Goal: Find specific page/section: Find specific page/section

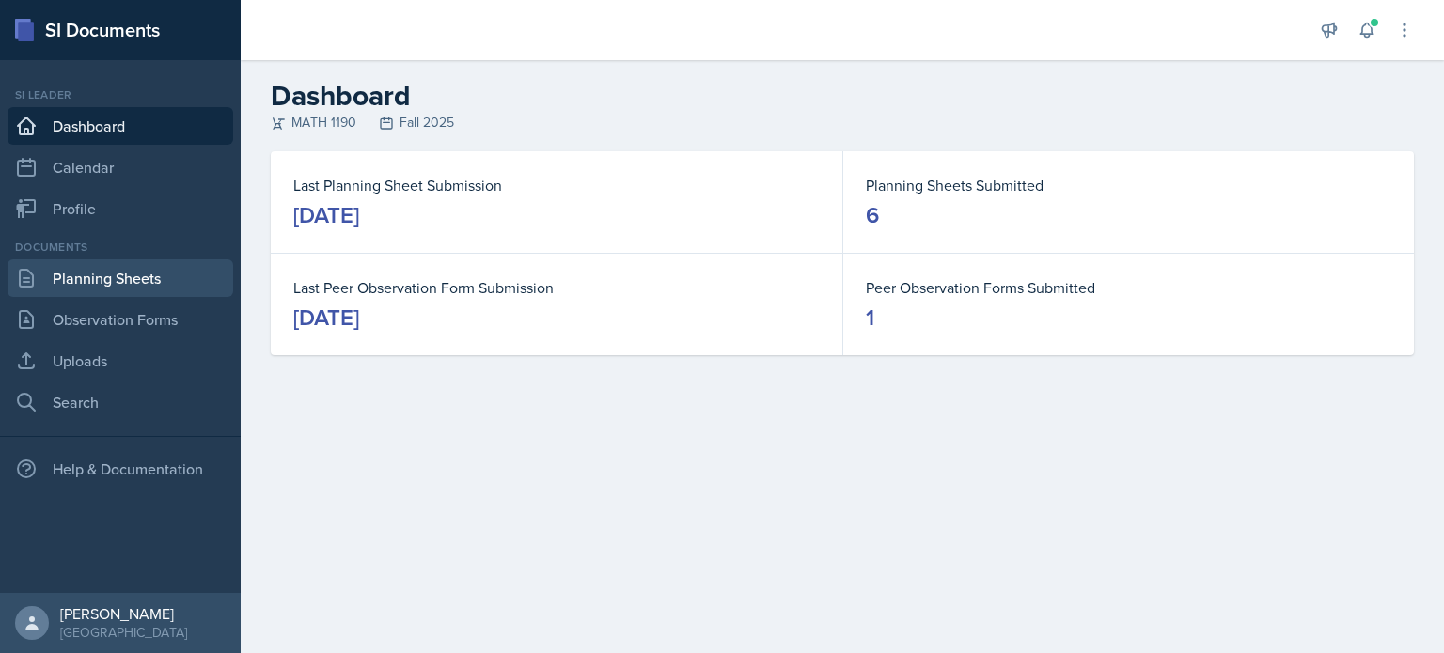
click at [150, 270] on link "Planning Sheets" at bounding box center [121, 278] width 226 height 38
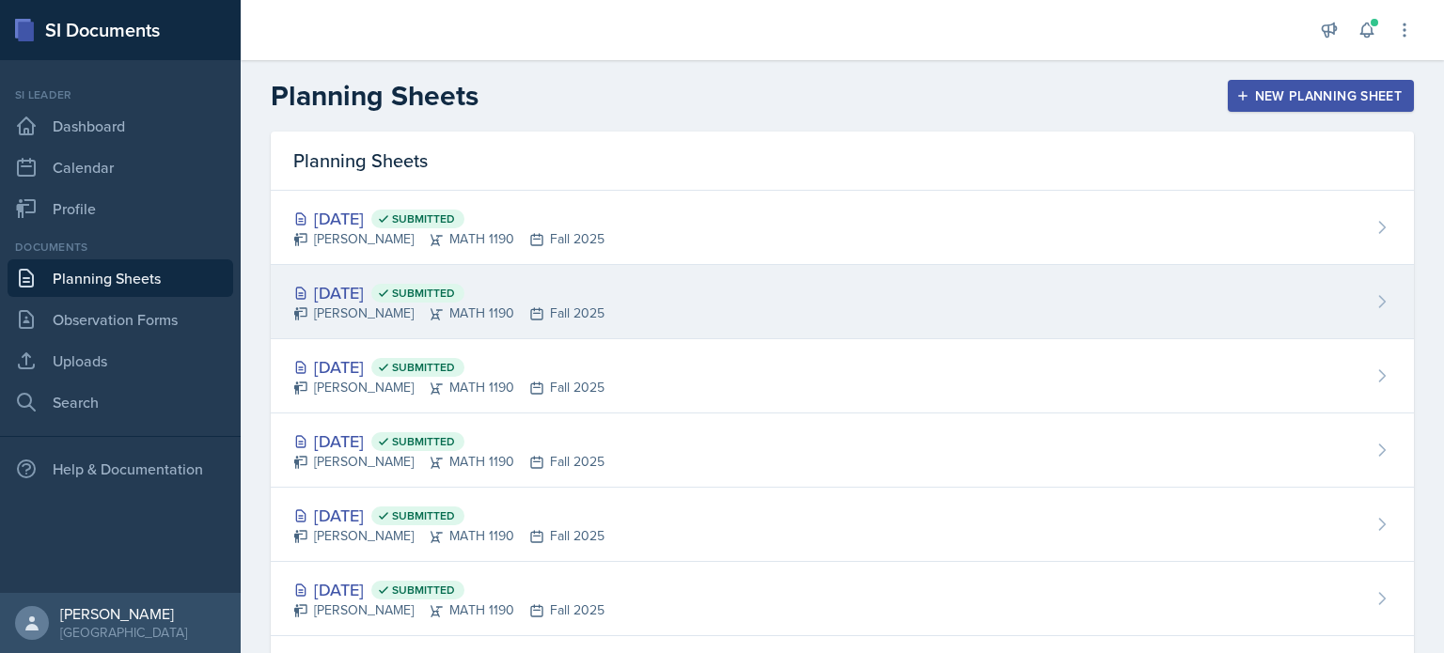
click at [464, 285] on span "Submitted" at bounding box center [417, 293] width 93 height 19
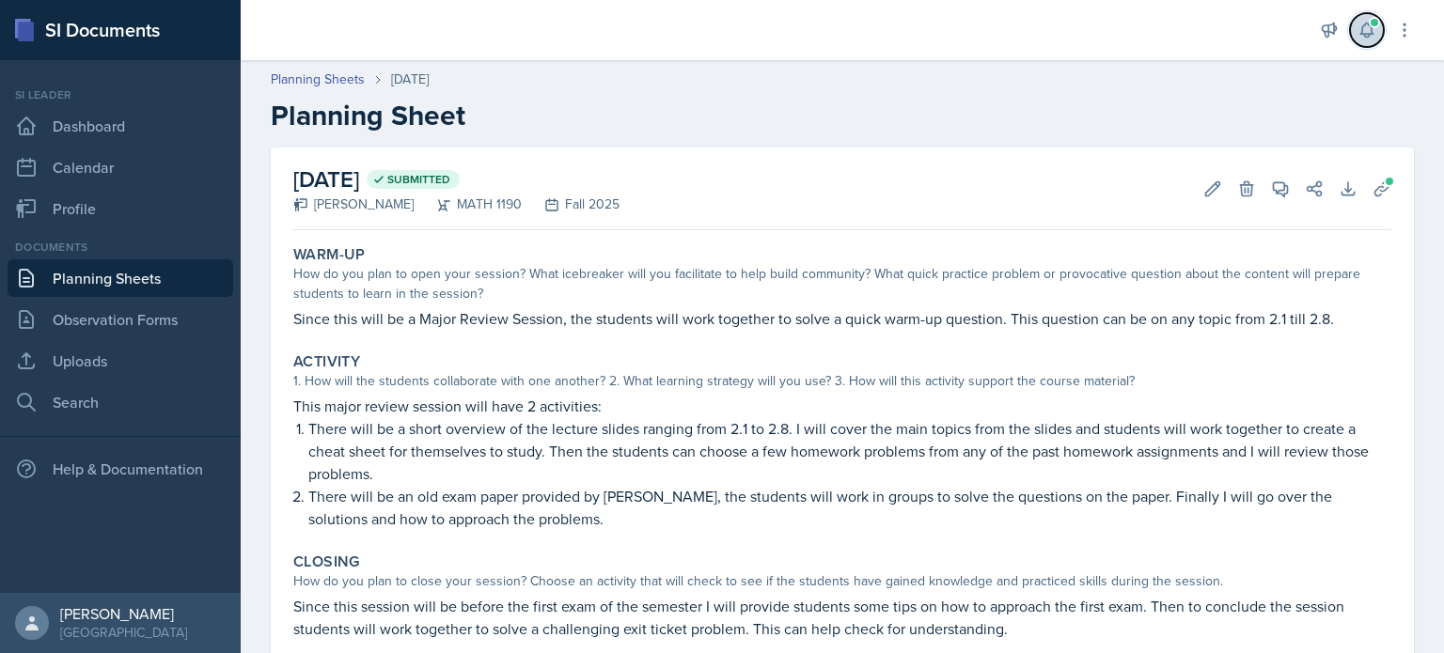
click at [1367, 35] on icon at bounding box center [1367, 30] width 19 height 19
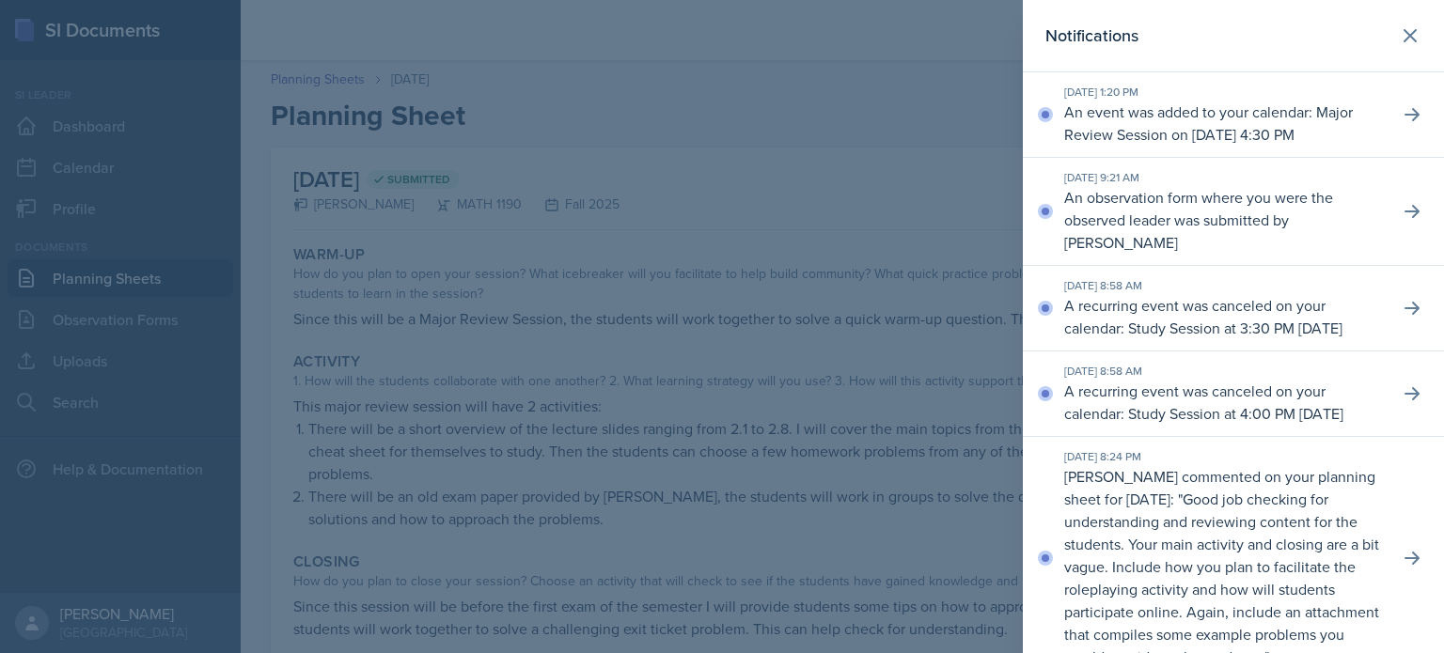
click at [1171, 293] on div "[DATE] 8:58 AM A recurring event was canceled on your calendar: Study Session a…" at bounding box center [1233, 309] width 421 height 86
click at [1403, 44] on icon at bounding box center [1410, 35] width 23 height 23
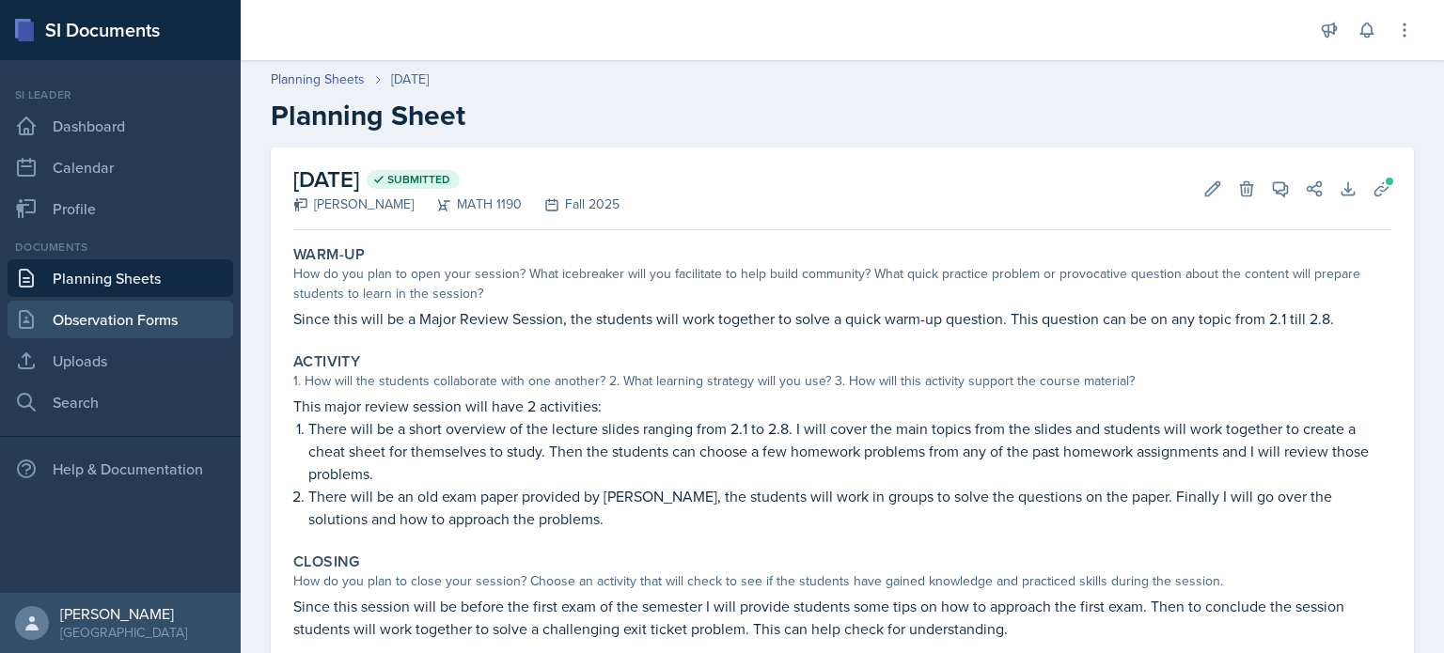
click at [203, 319] on link "Observation Forms" at bounding box center [121, 320] width 226 height 38
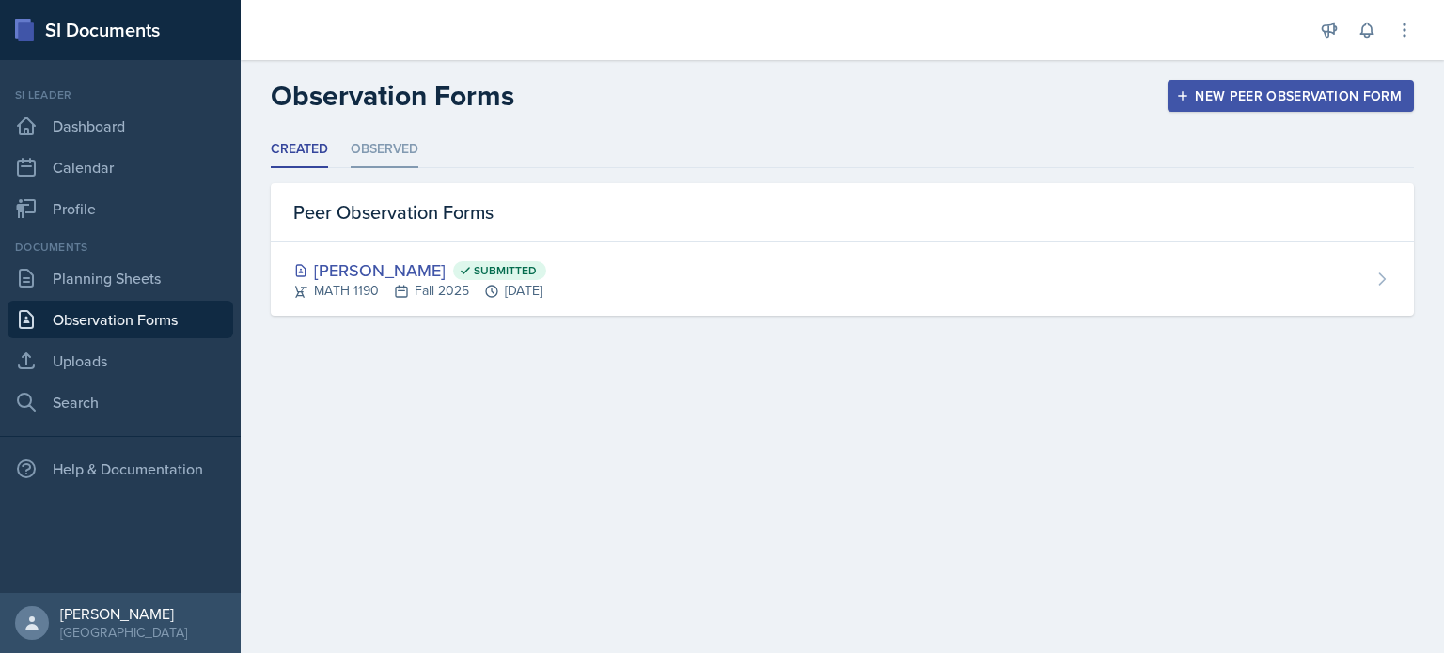
click at [380, 141] on li "Observed" at bounding box center [385, 150] width 68 height 37
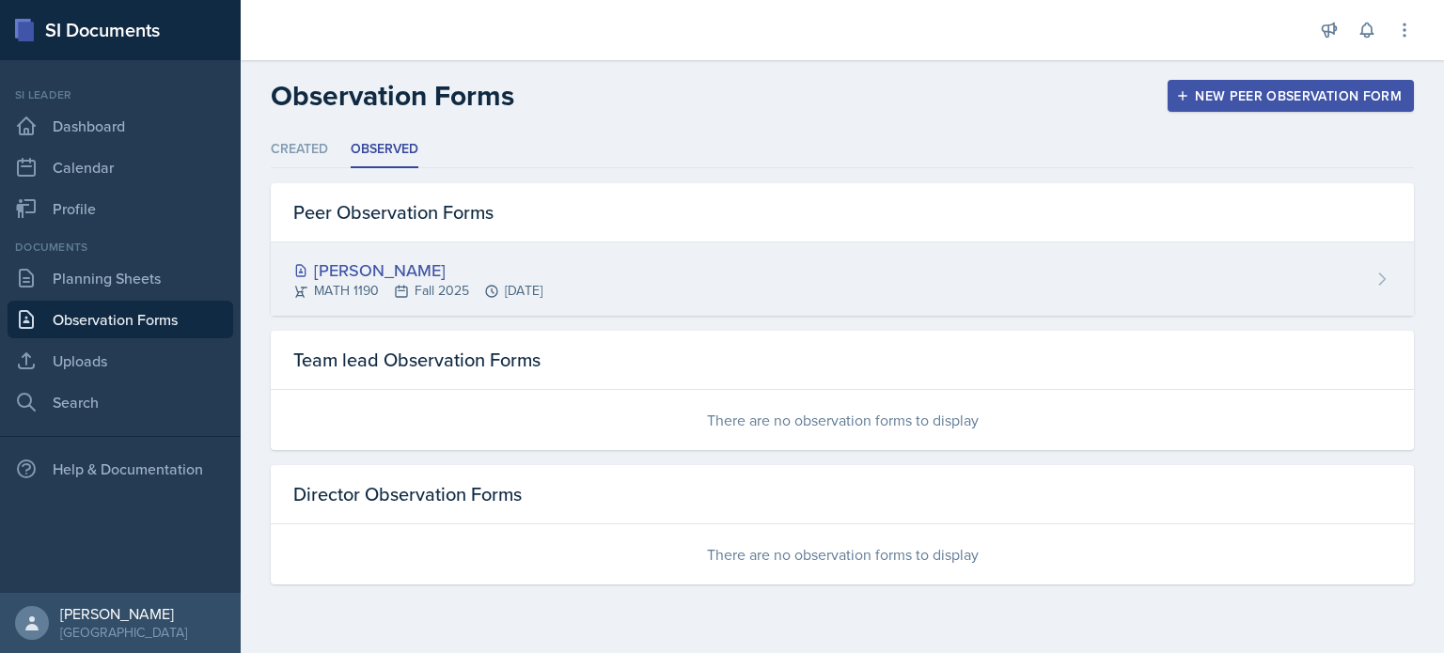
click at [487, 265] on div "[PERSON_NAME]" at bounding box center [417, 270] width 249 height 25
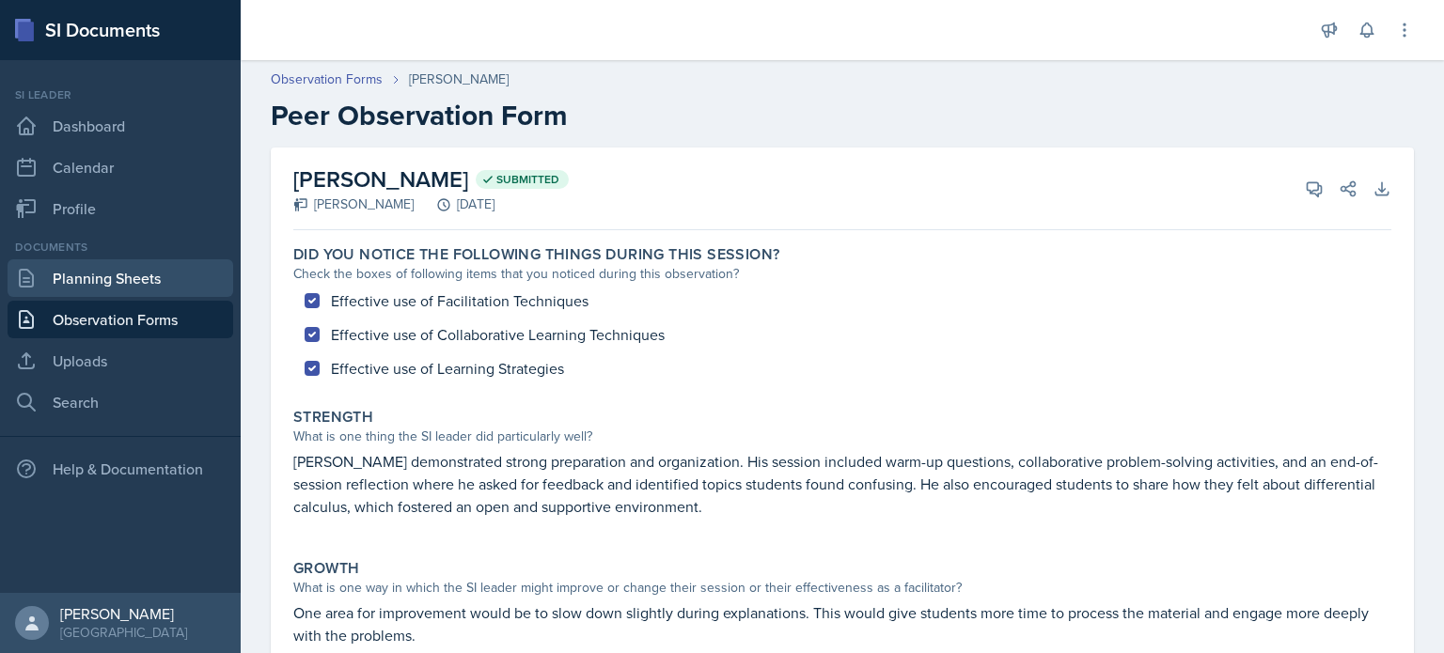
click at [188, 270] on link "Planning Sheets" at bounding box center [121, 278] width 226 height 38
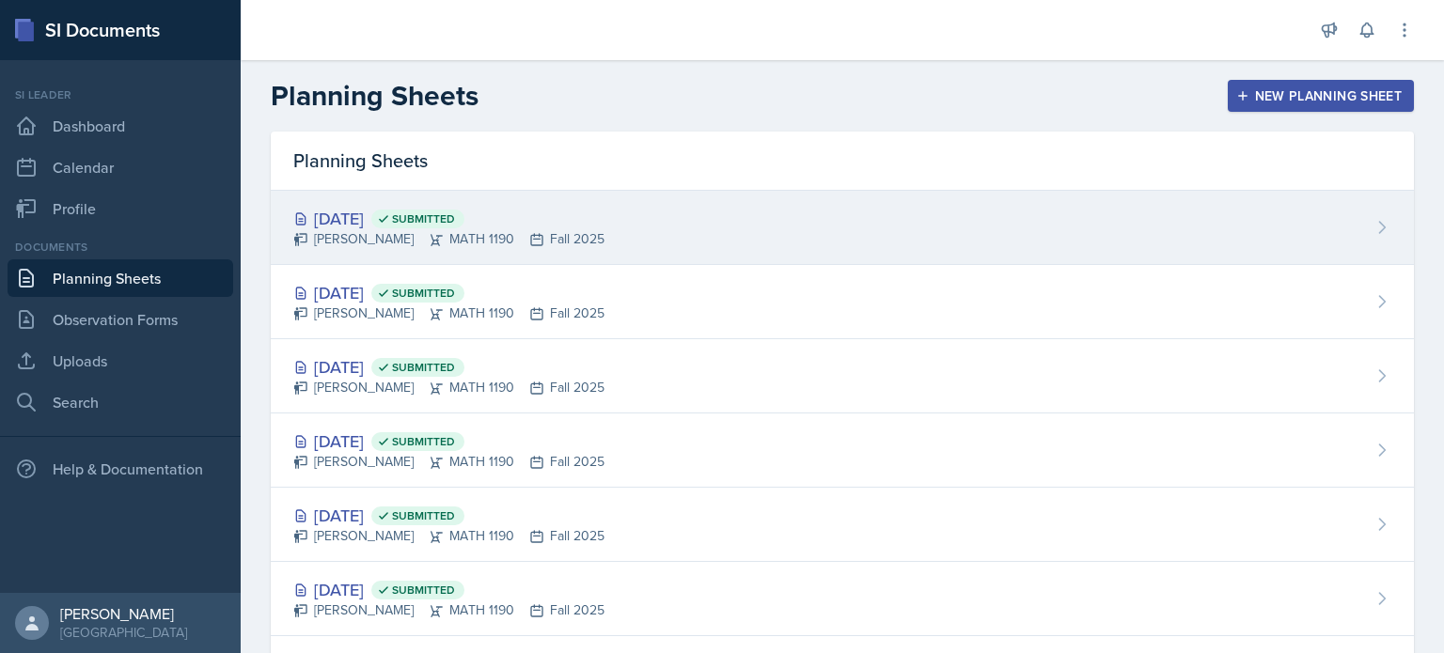
click at [841, 219] on div "[DATE] Submitted [PERSON_NAME] MATH 1190 Fall 2025" at bounding box center [842, 228] width 1143 height 74
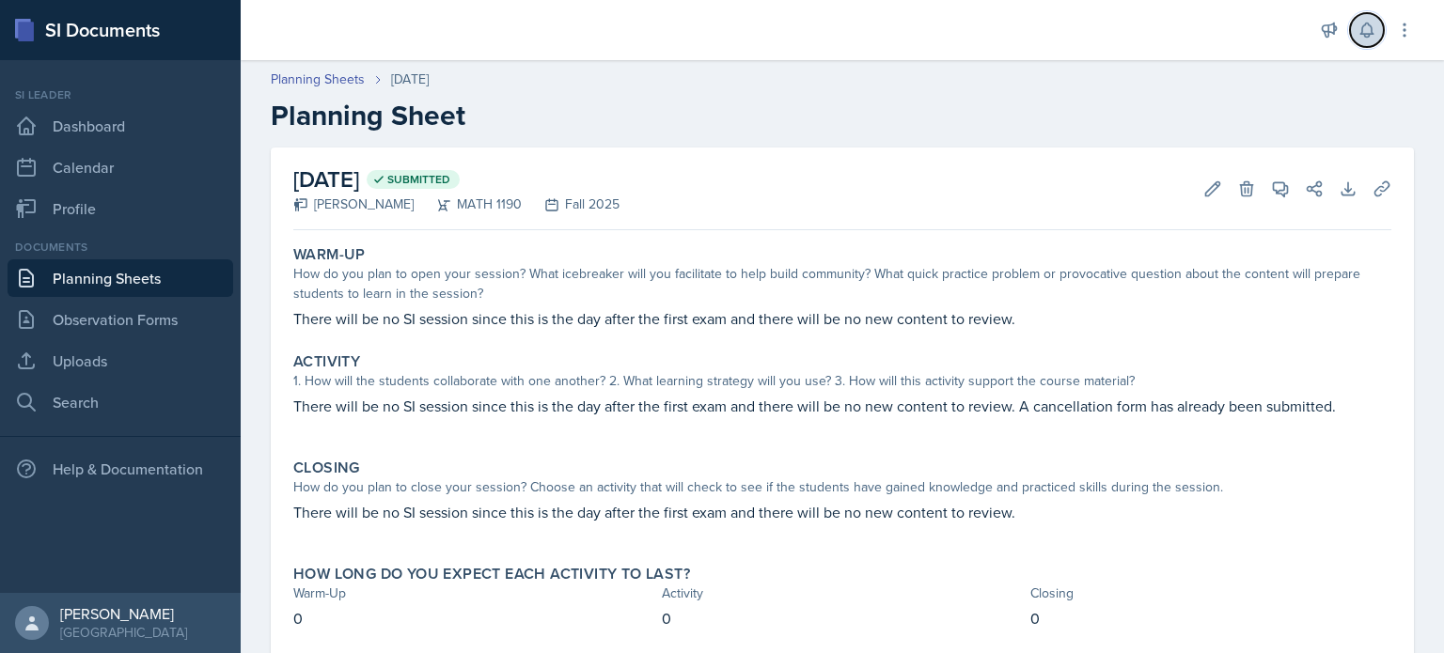
click at [1372, 37] on icon at bounding box center [1367, 30] width 19 height 19
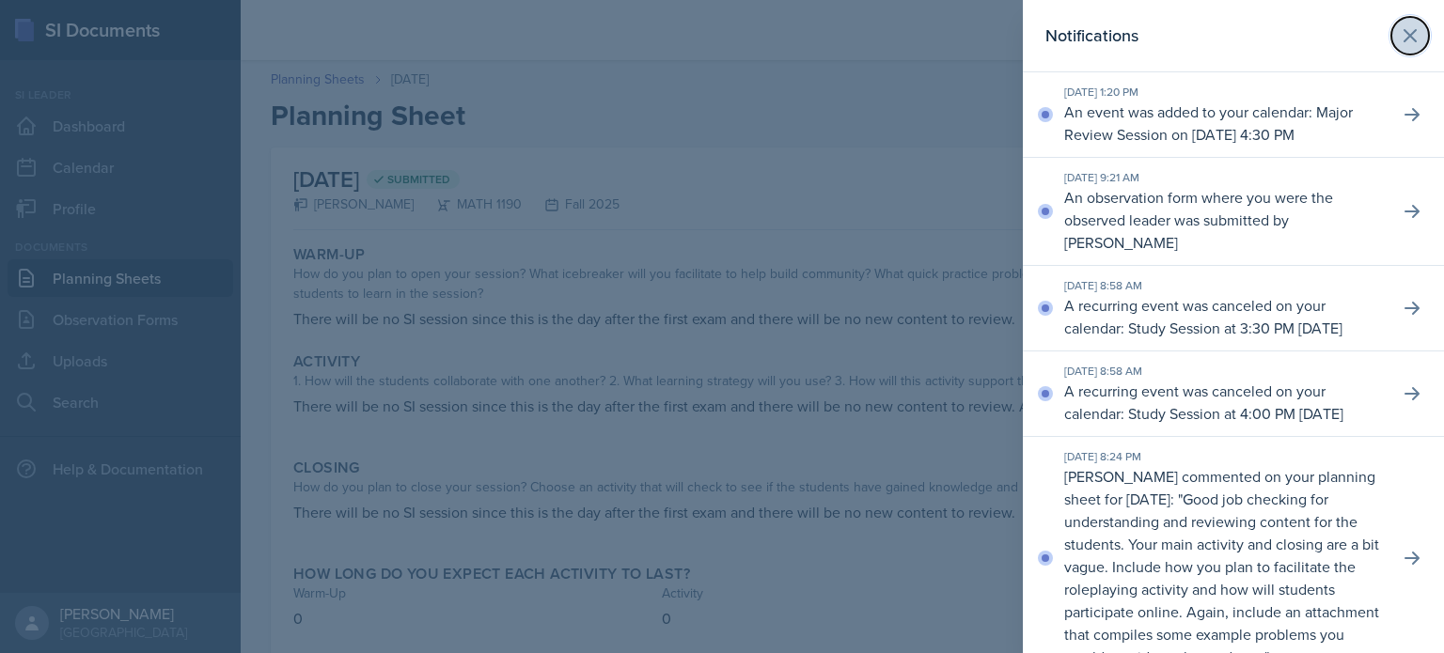
click at [1406, 40] on button at bounding box center [1410, 36] width 38 height 38
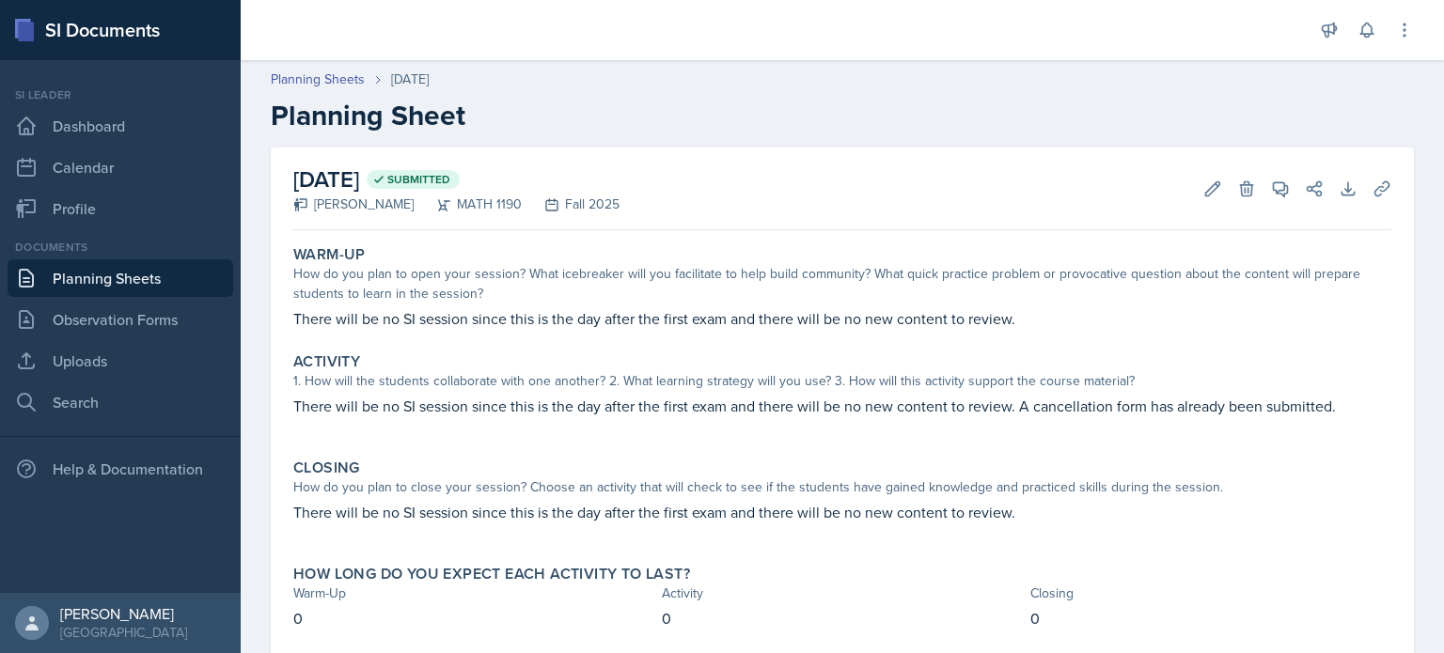
click at [188, 280] on link "Planning Sheets" at bounding box center [121, 278] width 226 height 38
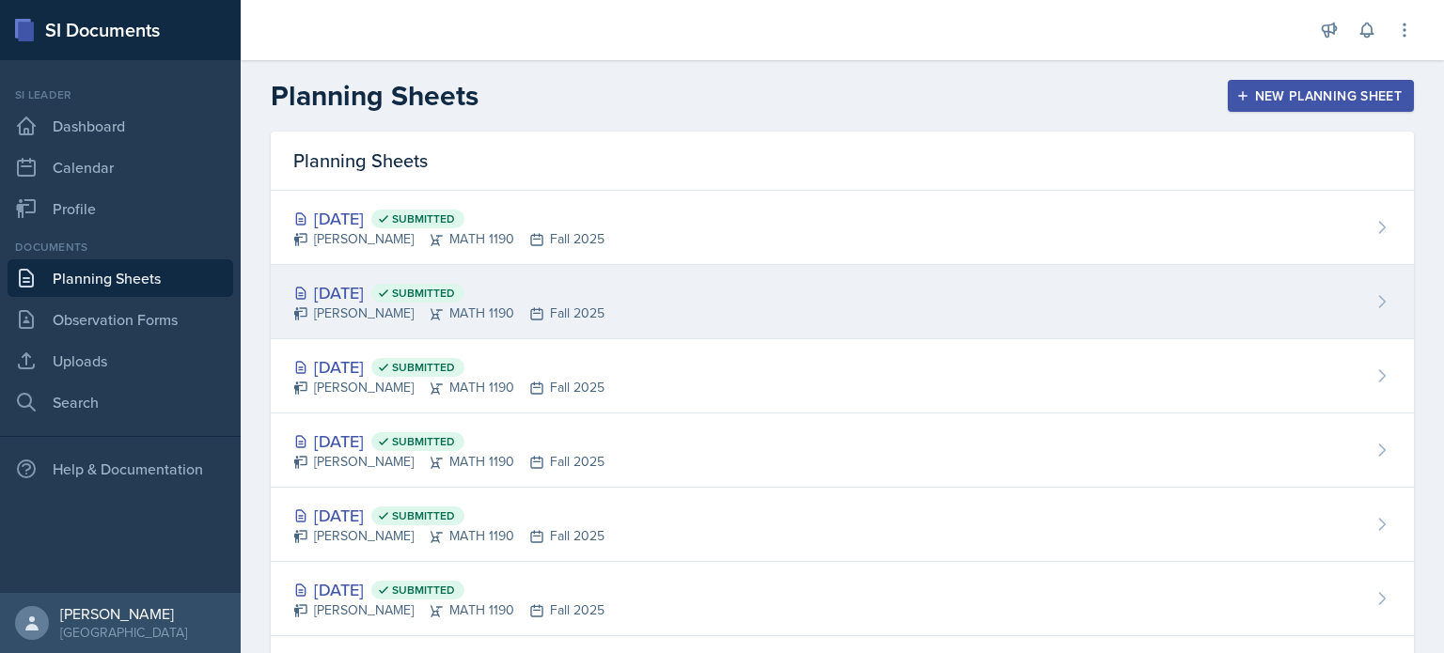
click at [380, 296] on div "[DATE] Submitted" at bounding box center [448, 292] width 311 height 25
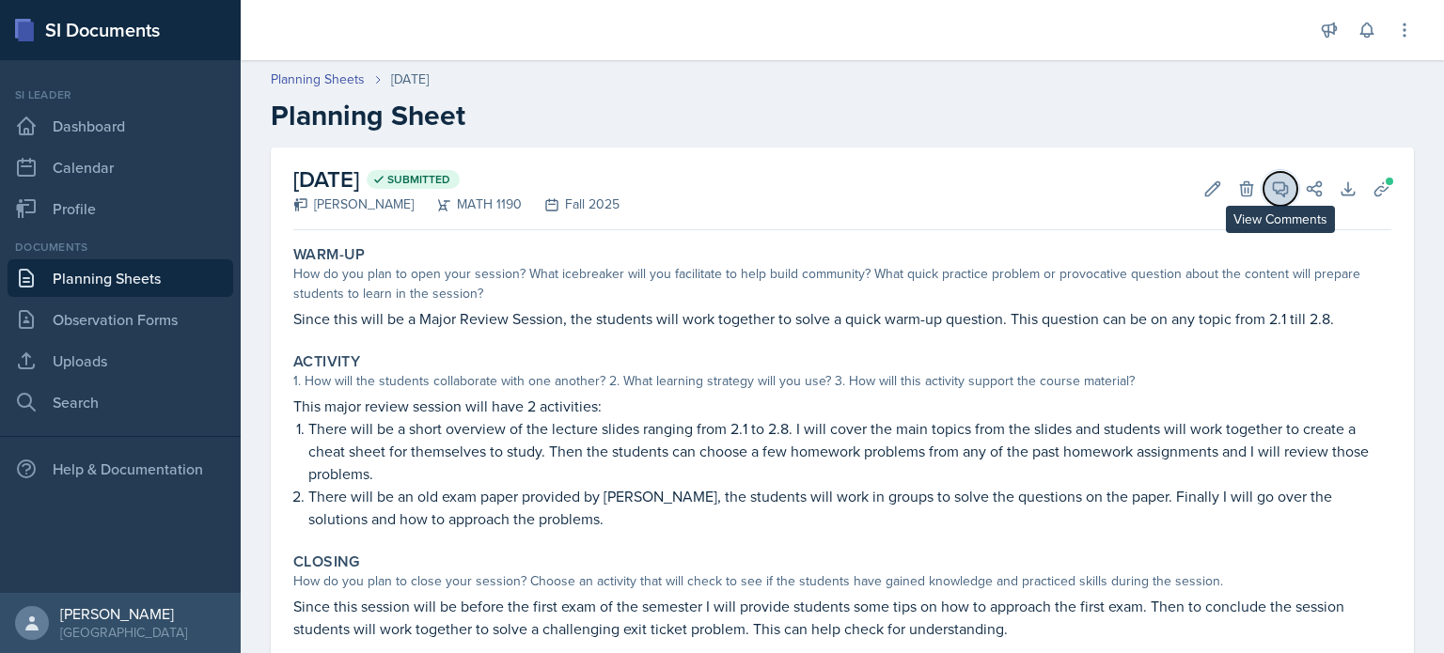
click at [1271, 191] on icon at bounding box center [1280, 189] width 19 height 19
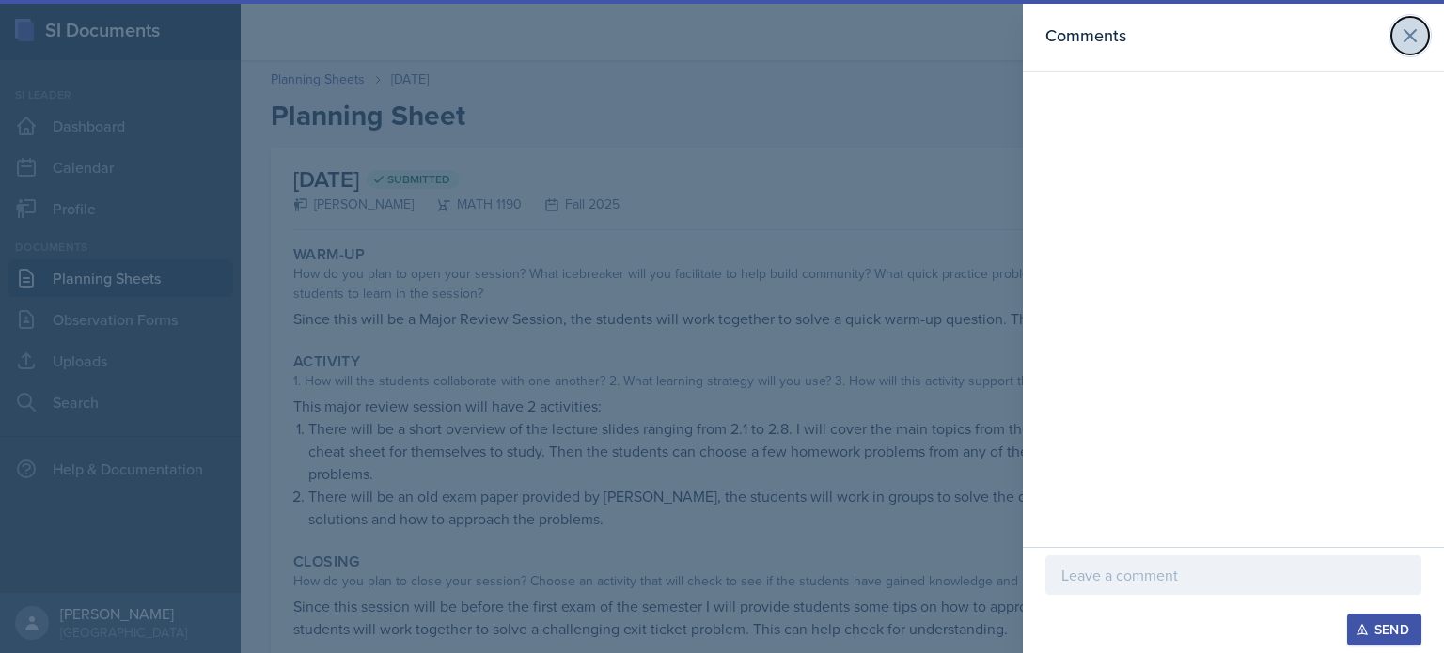
click at [1415, 39] on icon at bounding box center [1410, 35] width 23 height 23
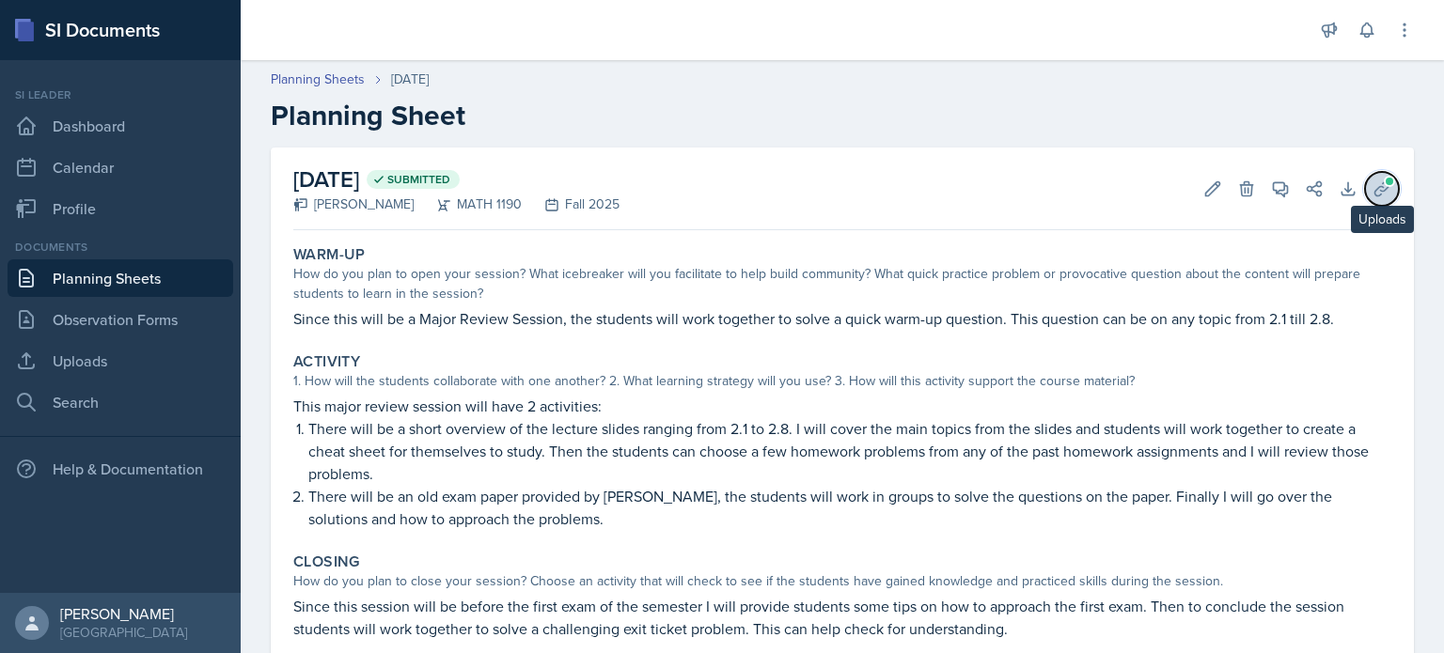
click at [1375, 187] on icon at bounding box center [1382, 189] width 19 height 19
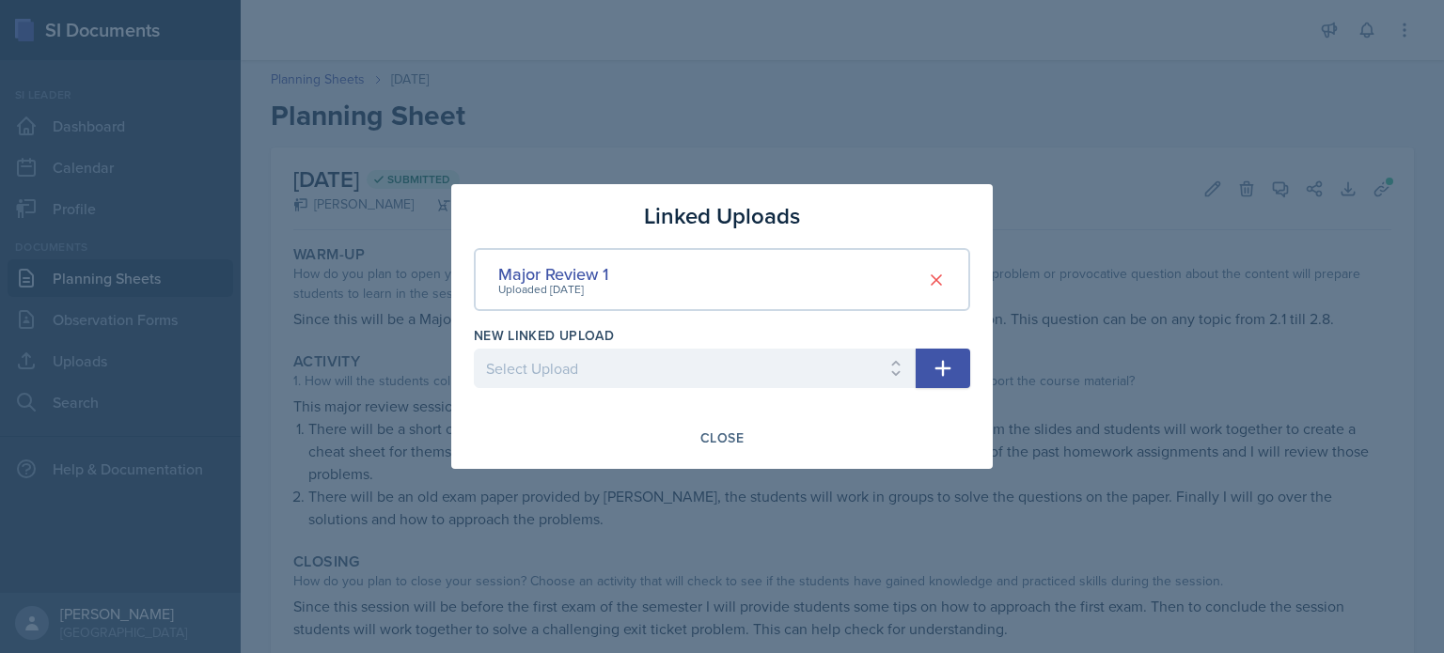
click at [1058, 180] on div at bounding box center [722, 326] width 1444 height 653
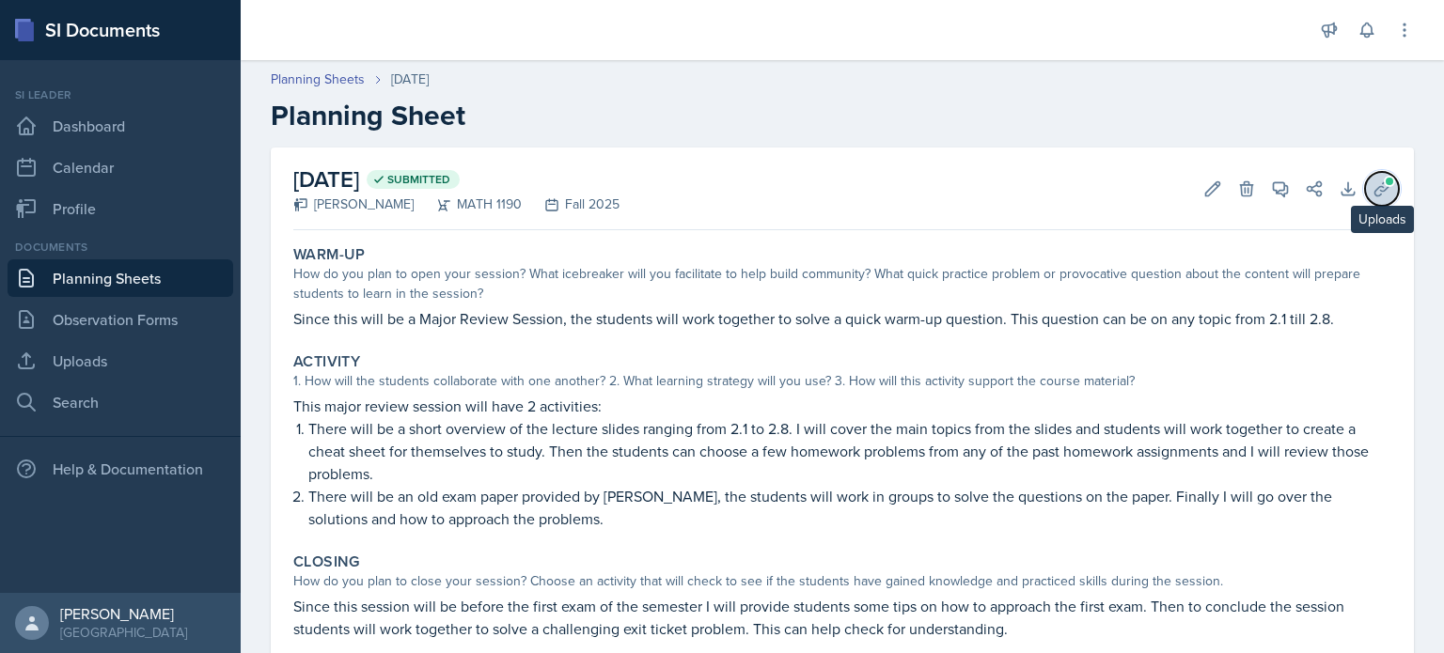
click at [1373, 185] on icon at bounding box center [1382, 189] width 19 height 19
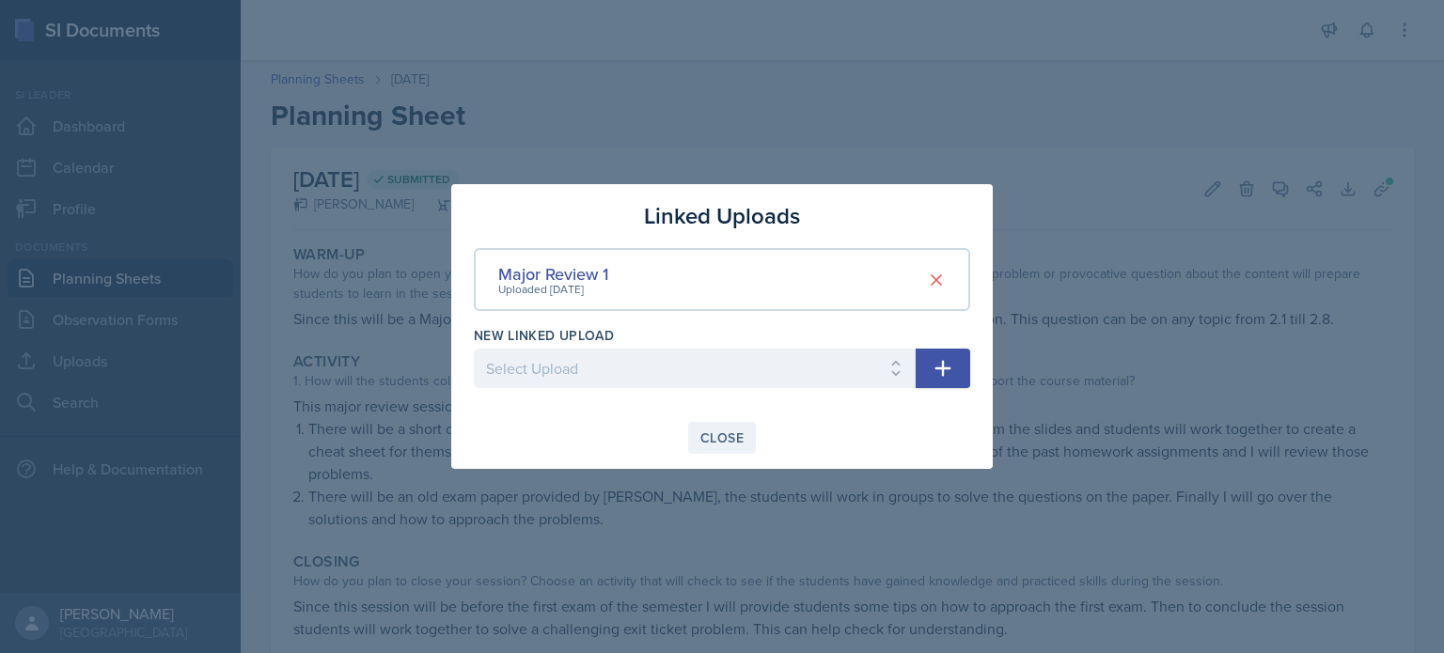
click at [737, 434] on div "Close" at bounding box center [721, 438] width 43 height 15
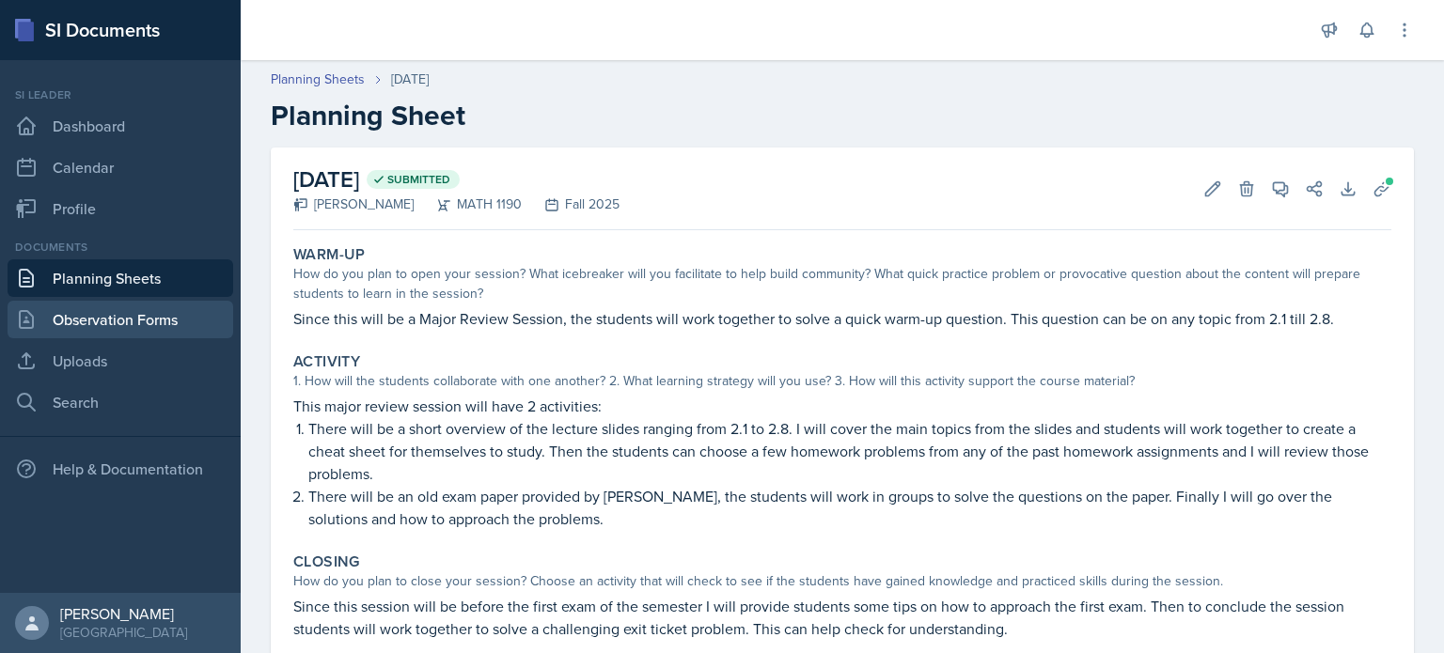
click at [174, 320] on link "Observation Forms" at bounding box center [121, 320] width 226 height 38
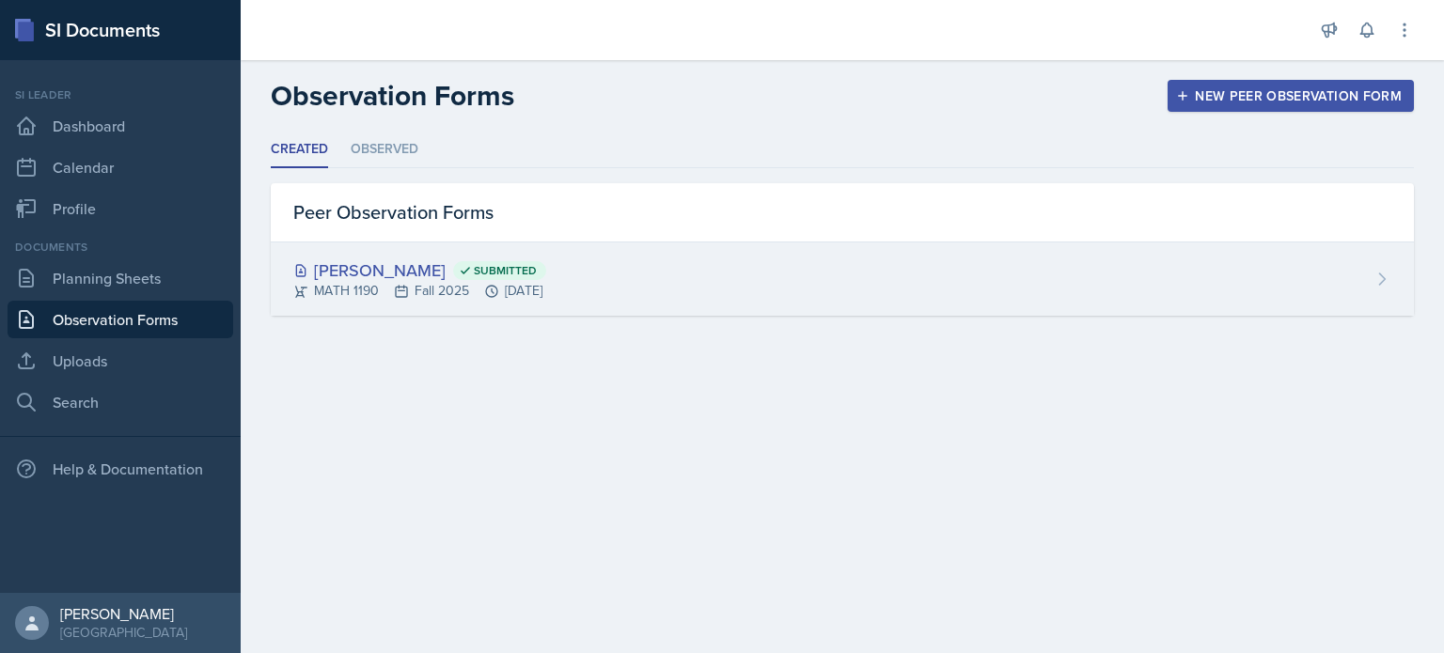
click at [363, 281] on div "MATH 1190 Fall 2025 [DATE]" at bounding box center [419, 291] width 253 height 20
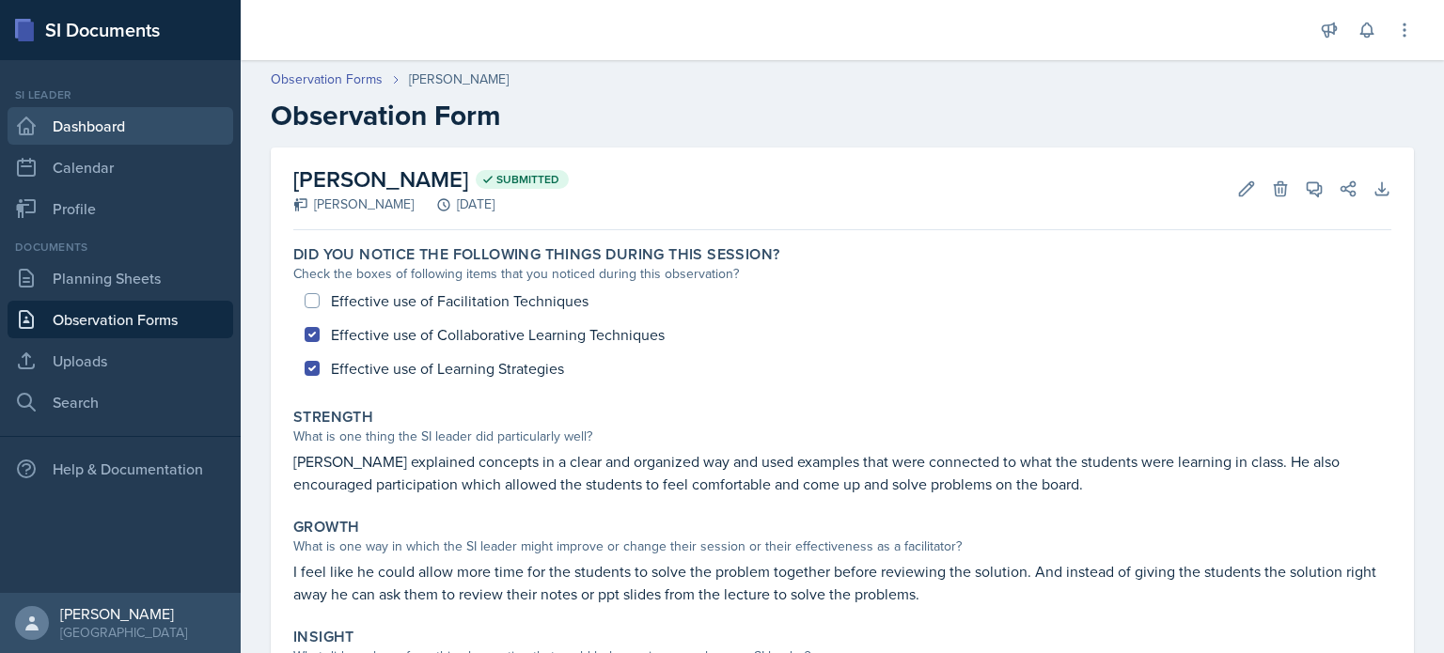
click at [192, 129] on link "Dashboard" at bounding box center [121, 126] width 226 height 38
